Goal: Task Accomplishment & Management: Manage account settings

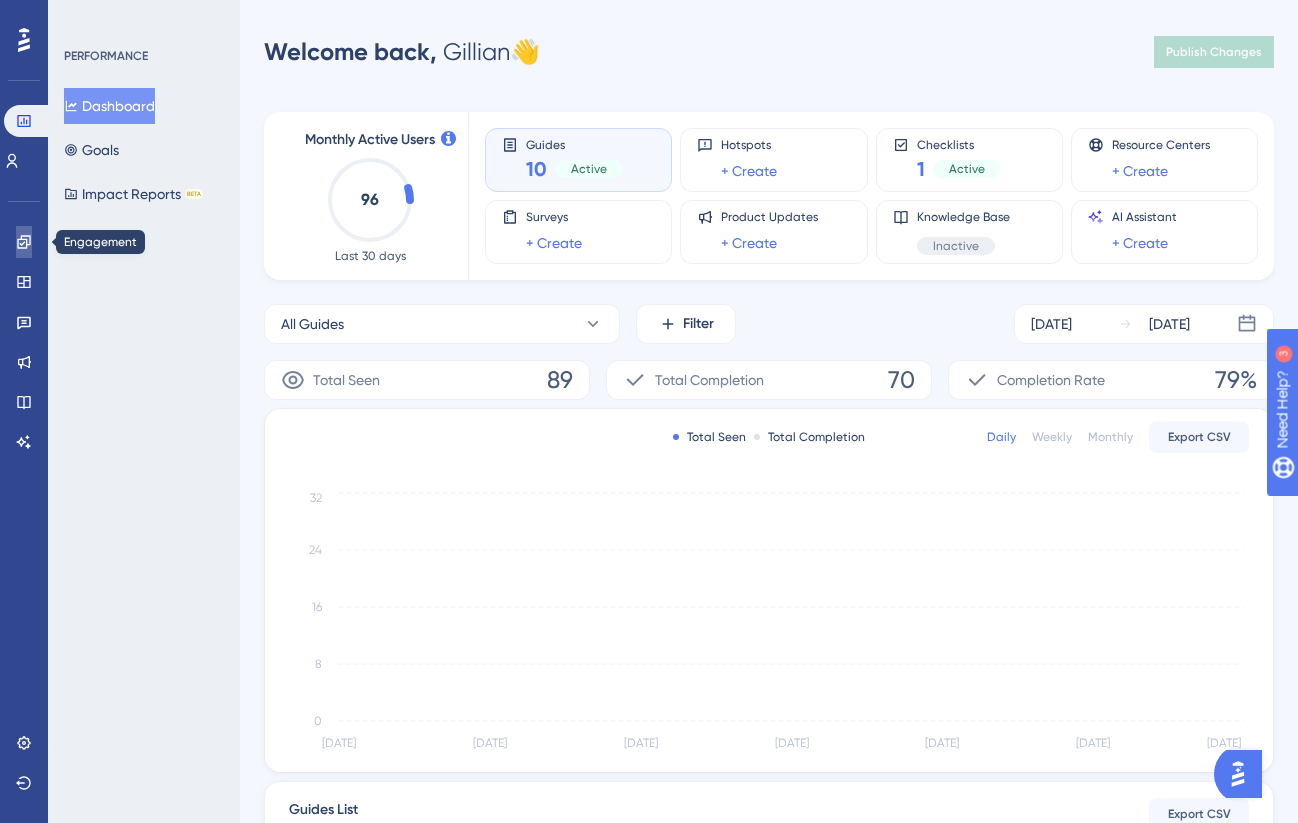
click at [0, 0] on link at bounding box center [0, 0] width 0 height 0
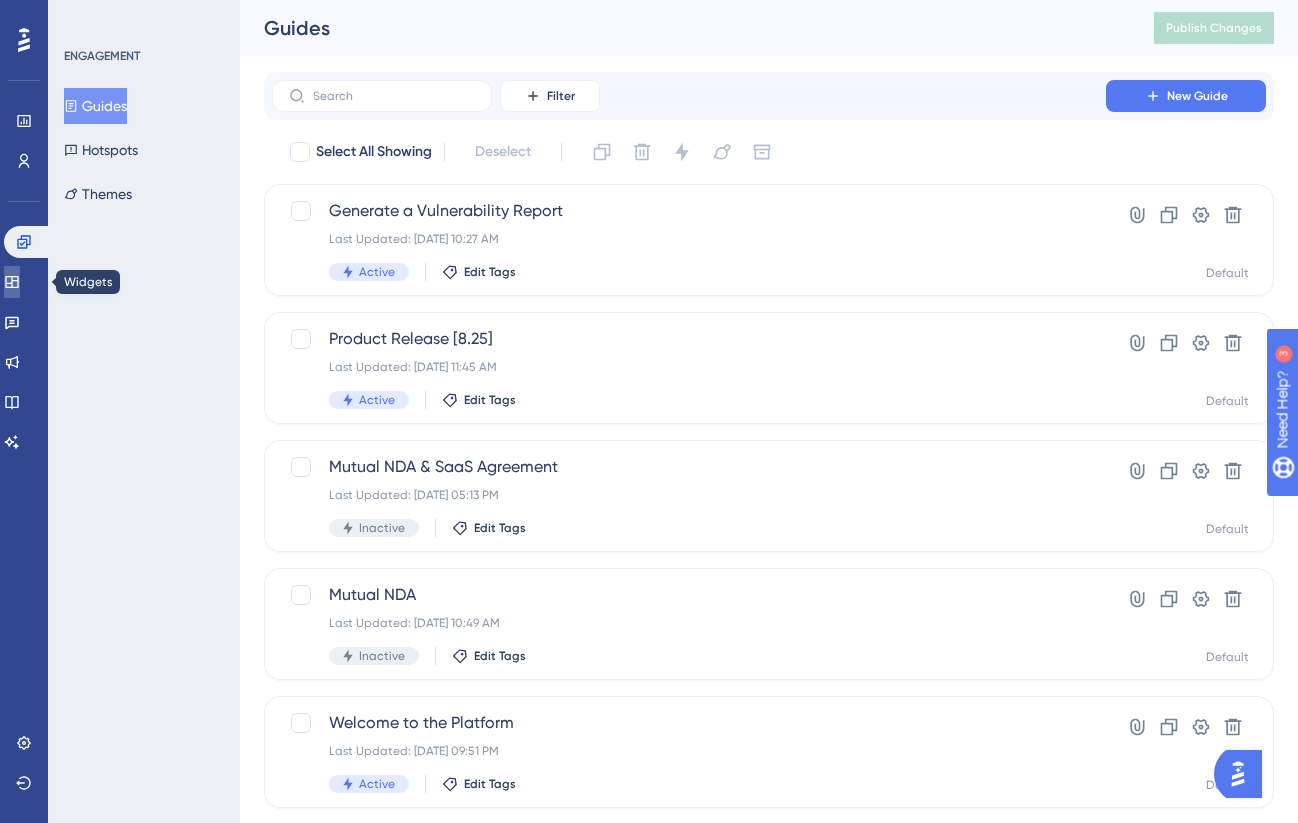
click at [18, 280] on icon at bounding box center [11, 282] width 13 height 12
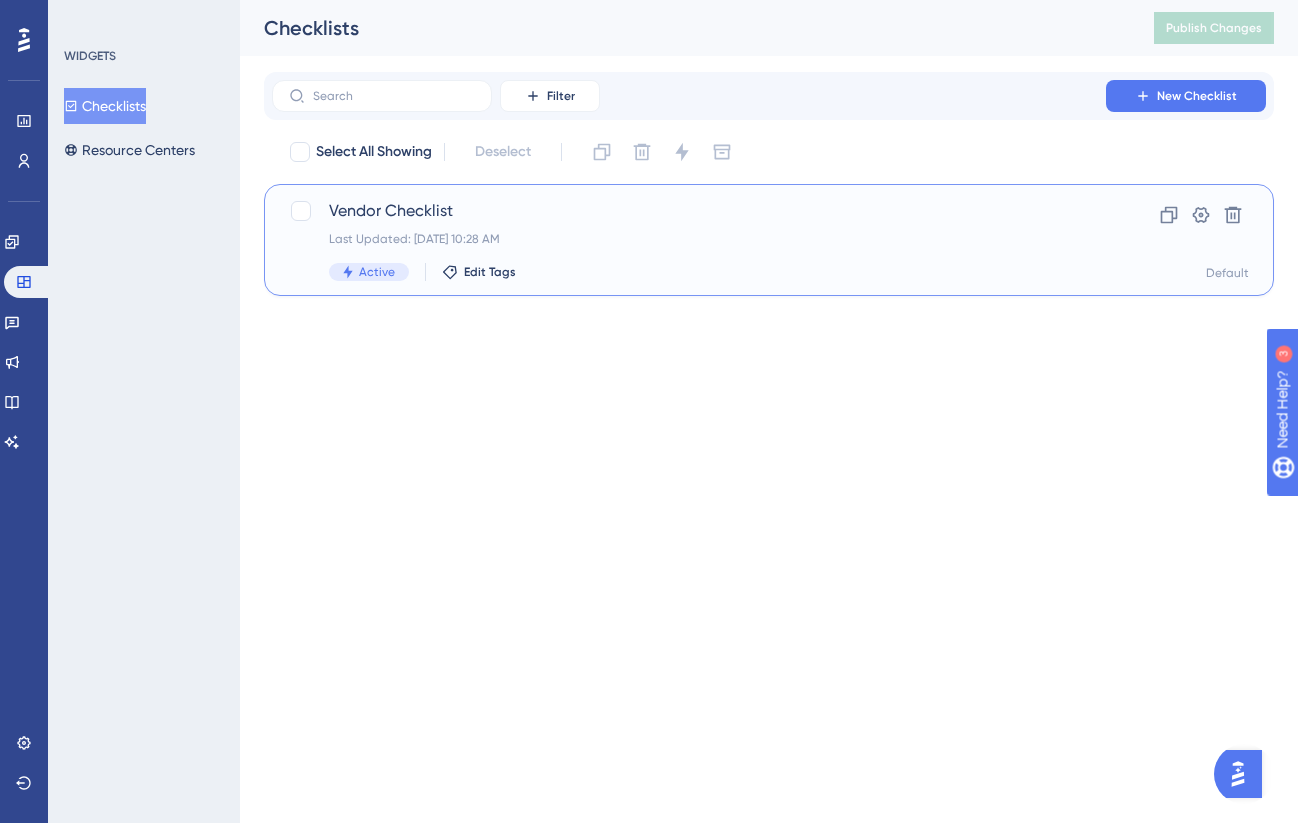
click at [537, 233] on div "Last Updated: [DATE] 10:28 AM" at bounding box center [689, 239] width 720 height 16
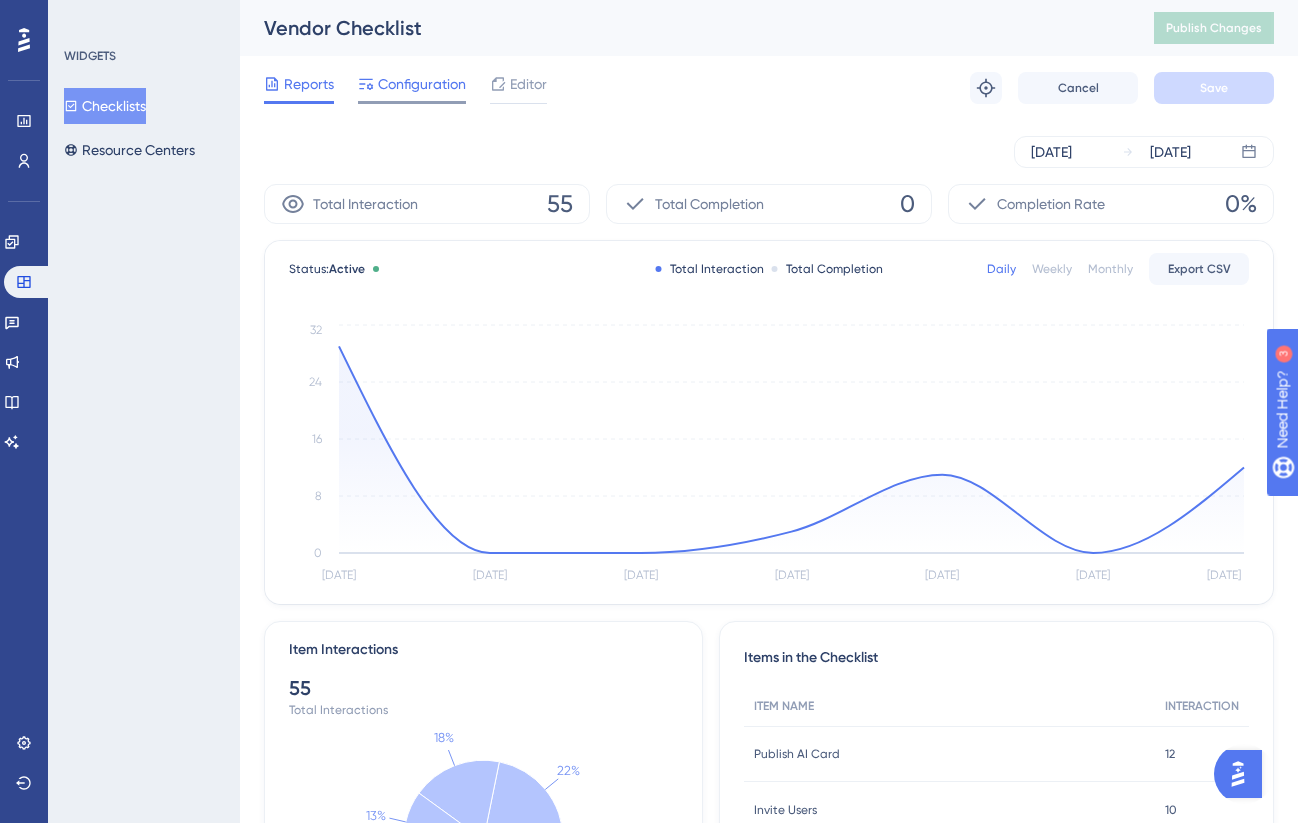
click at [406, 83] on span "Configuration" at bounding box center [422, 84] width 88 height 24
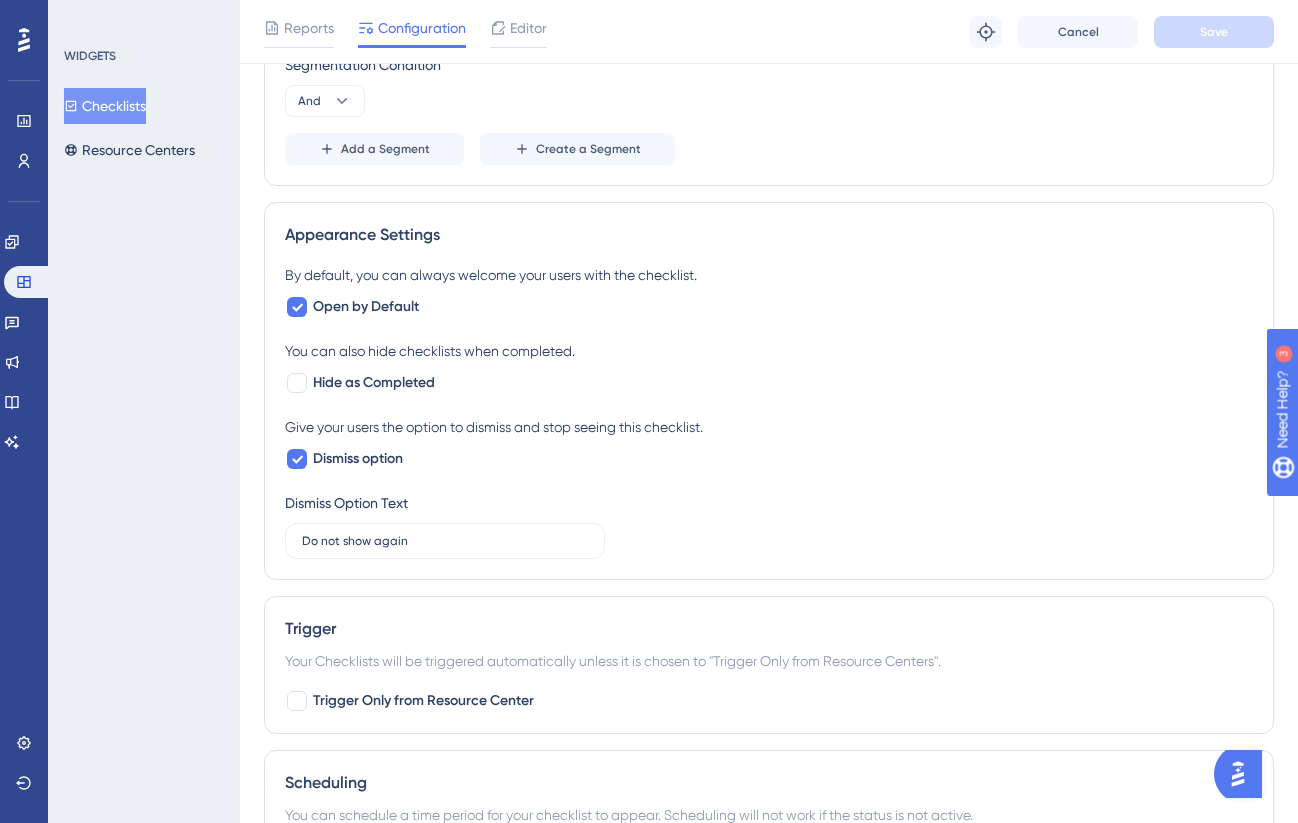
scroll to position [1093, 0]
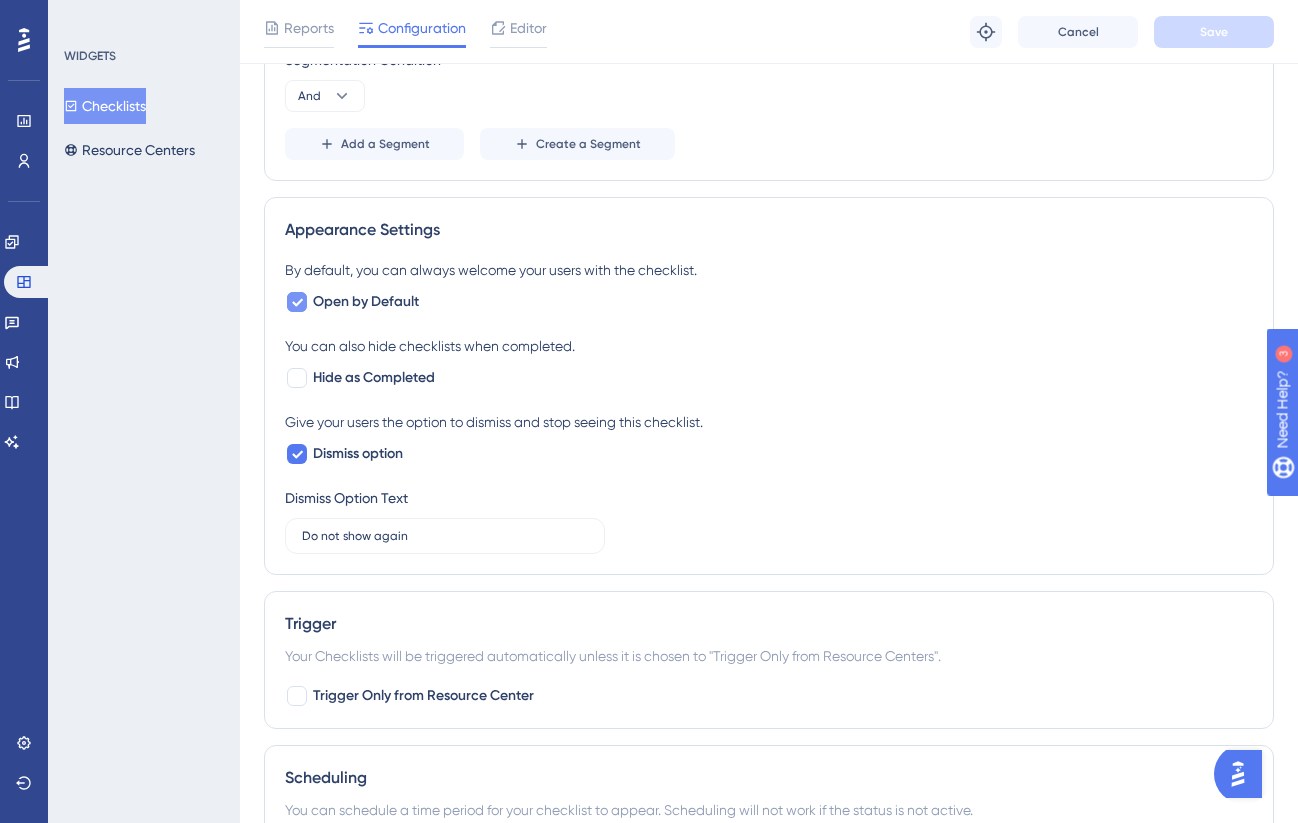
click at [294, 299] on icon at bounding box center [297, 302] width 12 height 16
checkbox input "false"
click at [1193, 27] on button "Save" at bounding box center [1214, 32] width 120 height 32
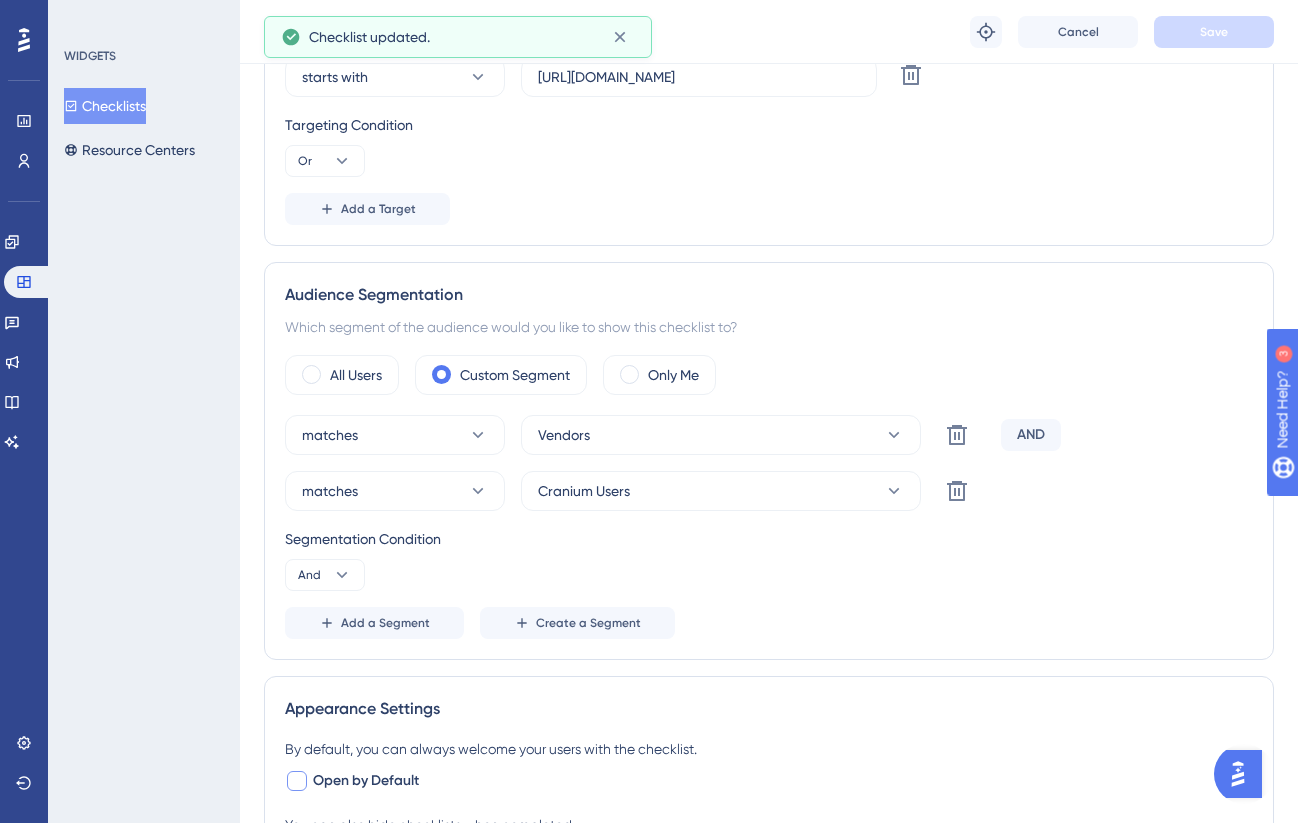
scroll to position [0, 0]
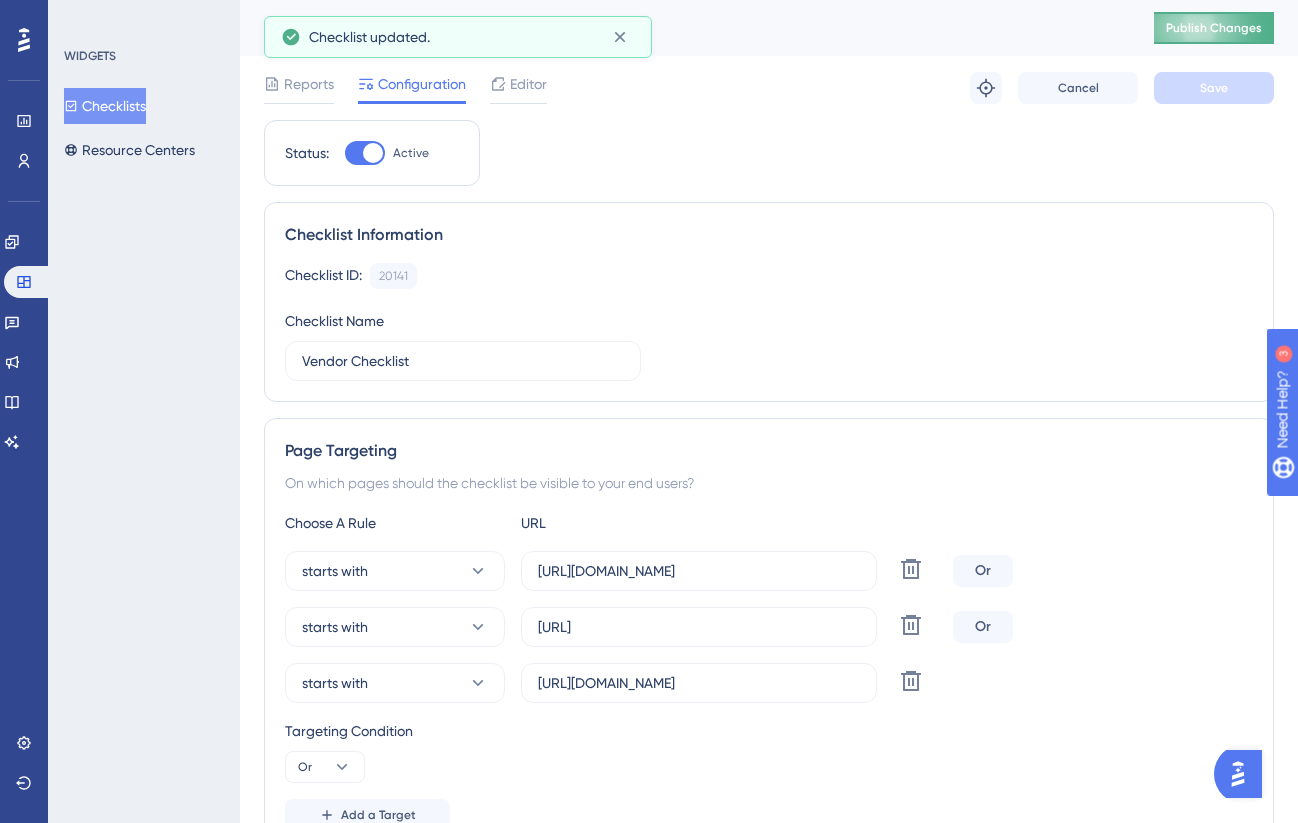
click at [1227, 20] on span "Publish Changes" at bounding box center [1214, 28] width 96 height 16
